Goal: Transaction & Acquisition: Download file/media

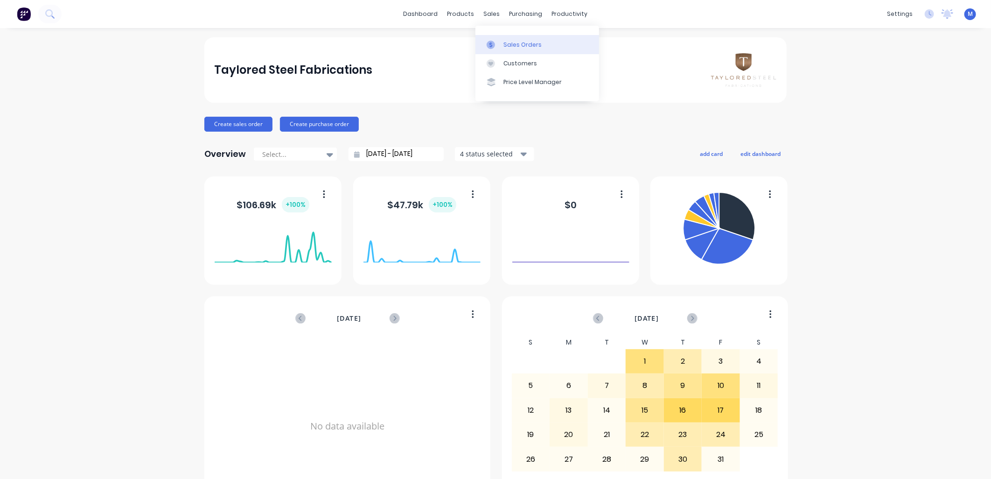
click at [506, 45] on div "Sales Orders" at bounding box center [522, 45] width 38 height 8
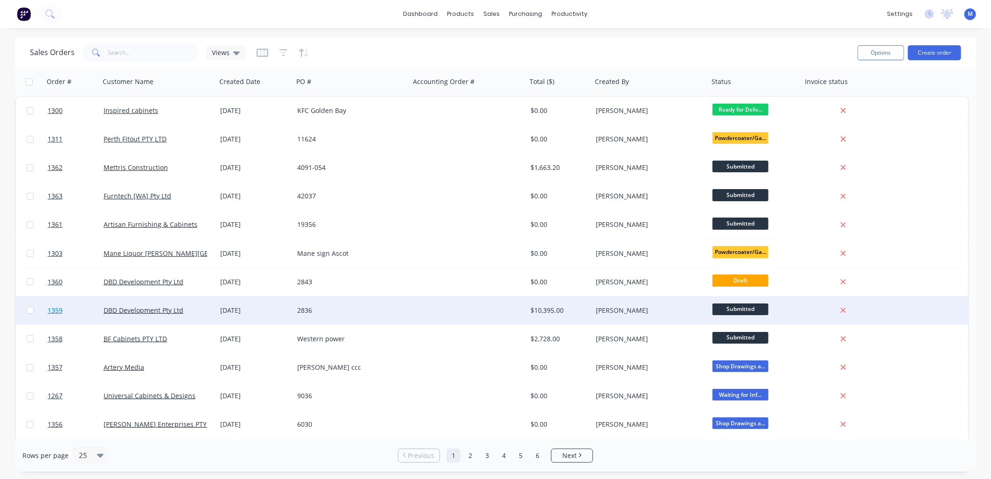
click at [57, 309] on span "1359" at bounding box center [55, 310] width 15 height 9
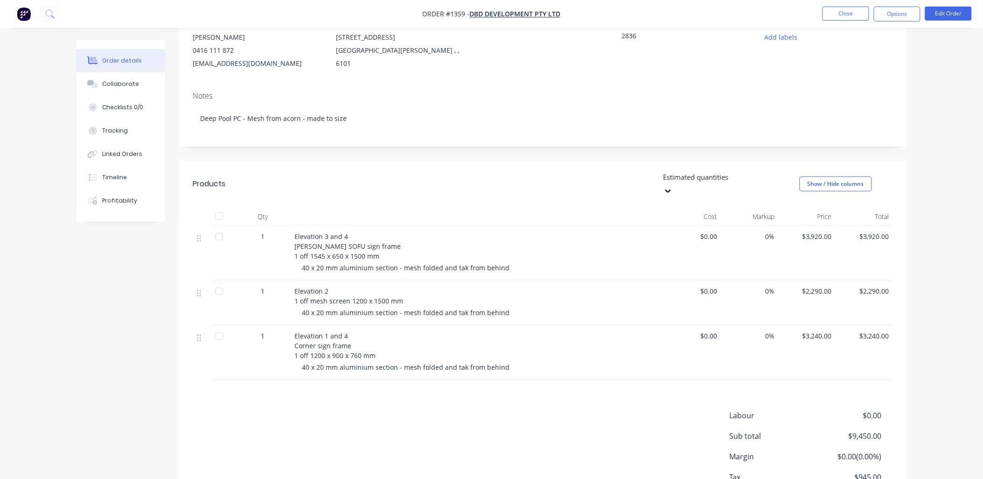
scroll to position [104, 0]
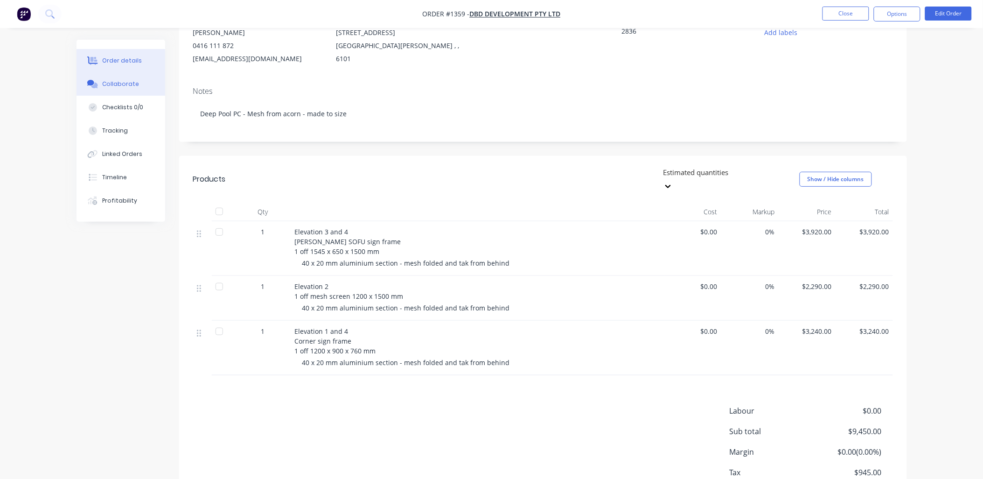
click at [127, 85] on div "Collaborate" at bounding box center [120, 84] width 37 height 8
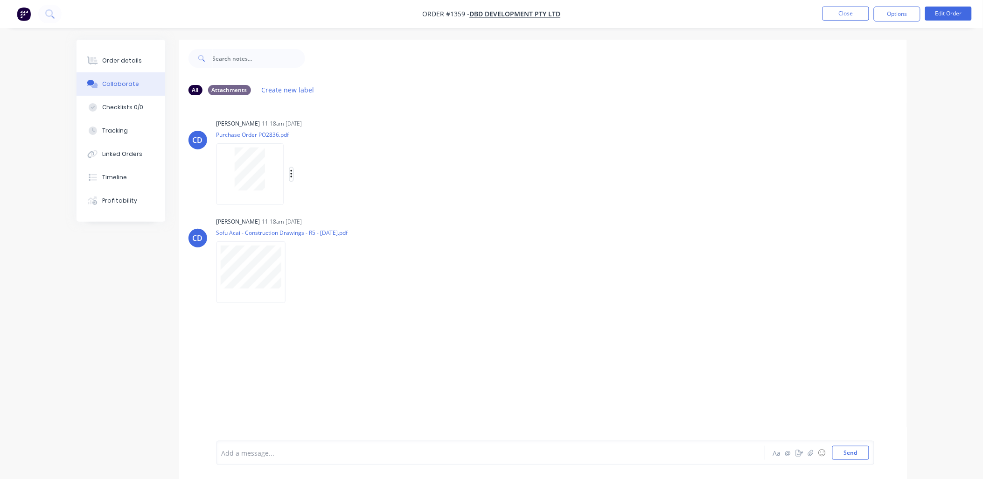
click at [290, 175] on icon "button" at bounding box center [291, 174] width 3 height 11
click at [315, 200] on button "Download" at bounding box center [352, 198] width 105 height 21
click at [293, 272] on icon "button" at bounding box center [293, 272] width 2 height 8
click at [321, 298] on button "Download" at bounding box center [354, 296] width 105 height 21
